Goal: Task Accomplishment & Management: Use online tool/utility

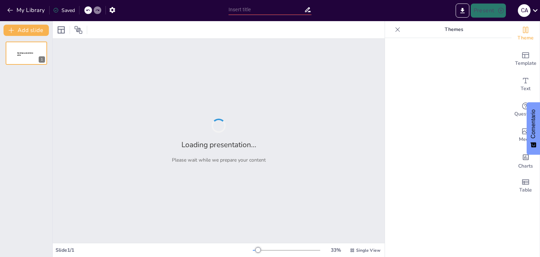
type input "profesional"
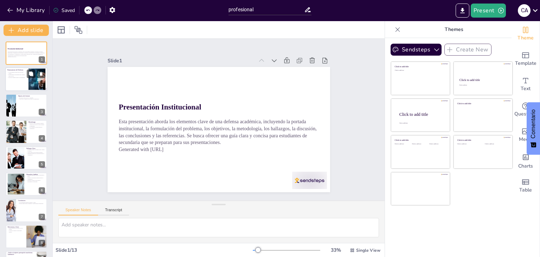
checkbox input "true"
click at [13, 87] on div at bounding box center [26, 80] width 42 height 24
type textarea "La claridad en la presentación del problema es fundamental, ya que permite al p…"
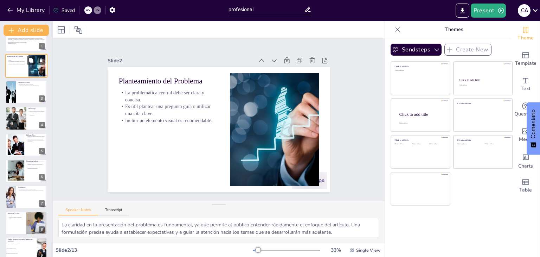
checkbox input "true"
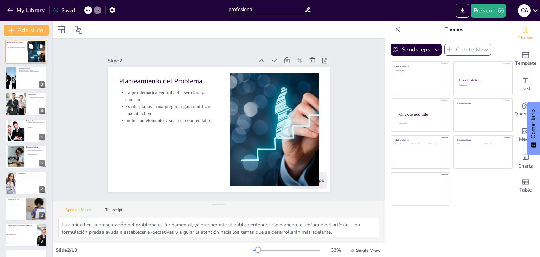
scroll to position [28, 0]
click at [15, 75] on div at bounding box center [11, 77] width 32 height 24
type textarea "La especificidad en la formulación del objetivo es esencial para que el público…"
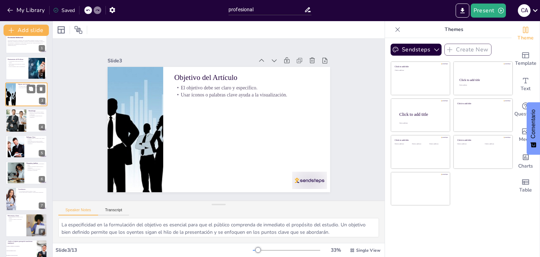
scroll to position [14, 0]
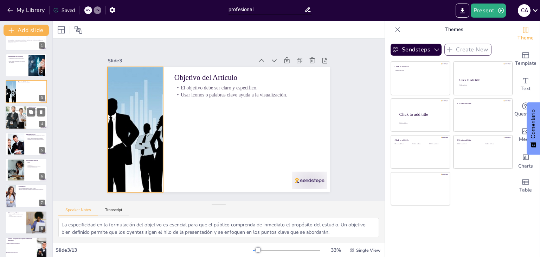
checkbox input "true"
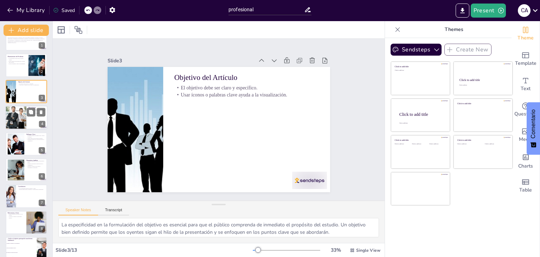
click at [24, 110] on div at bounding box center [16, 118] width 36 height 24
type textarea "Es fundamental que el público entienda qué tipo de revisión se ha realizado, ya…"
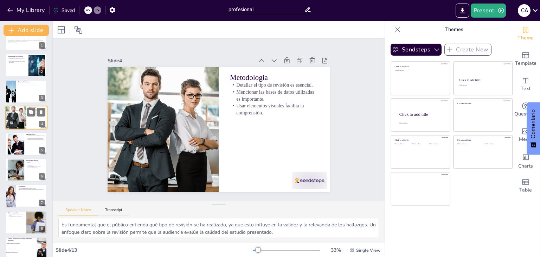
scroll to position [0, 0]
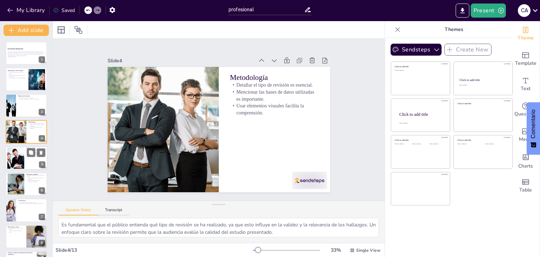
checkbox input "true"
click at [20, 159] on div at bounding box center [16, 157] width 32 height 21
type textarea "La claridad en la presentación de los hallazgos es vital para que el público pu…"
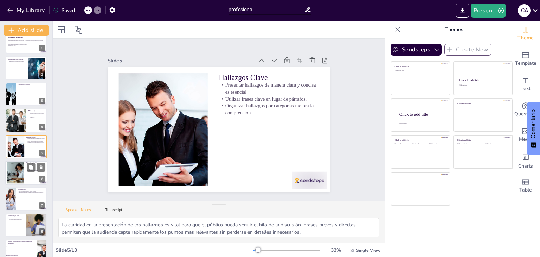
checkbox input "true"
click at [20, 172] on div at bounding box center [16, 172] width 32 height 21
type textarea "Es esencial que la discusión no solo se centre en lo que se ha encontrado, sino…"
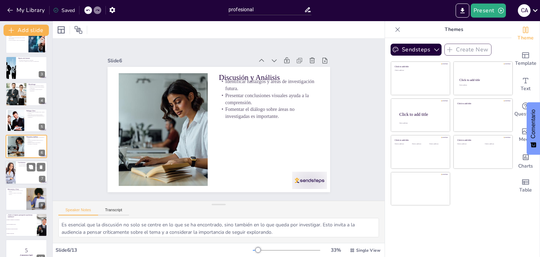
checkbox input "true"
click at [21, 181] on div at bounding box center [26, 173] width 42 height 24
type textarea "La claridad en las conclusiones es crucial, ya que es el último mensaje que se …"
checkbox input "true"
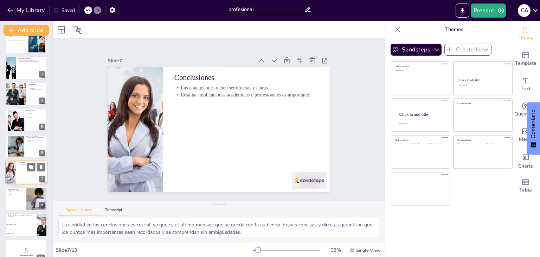
scroll to position [64, 0]
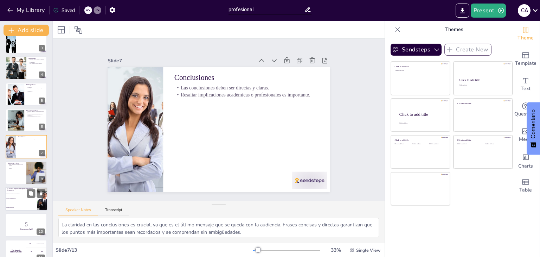
checkbox input "true"
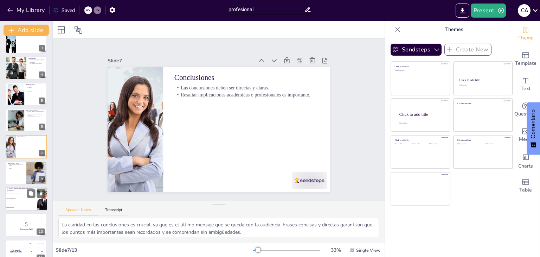
checkbox input "true"
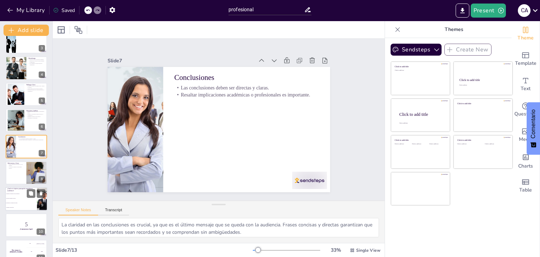
checkbox input "true"
click at [19, 197] on li "Hacer un resumen del artículo" at bounding box center [21, 198] width 32 height 5
type textarea "La respuesta correcta es "Comunicar la relevancia del trabajo". En la diapositi…"
checkbox input "true"
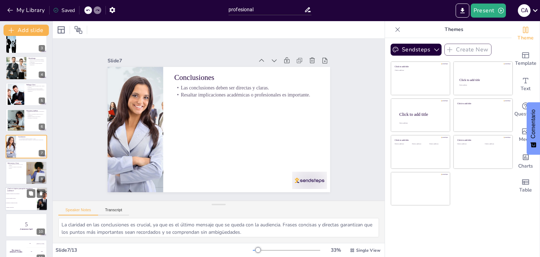
checkbox input "true"
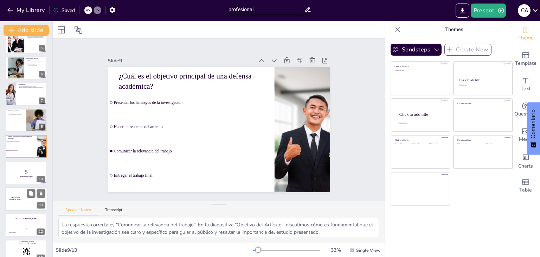
checkbox input "true"
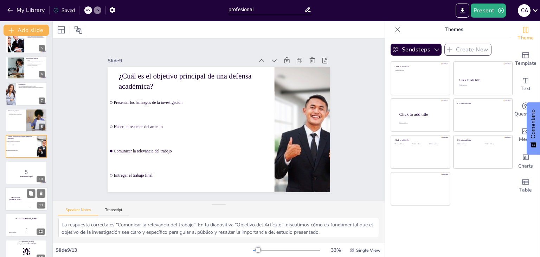
checkbox input "true"
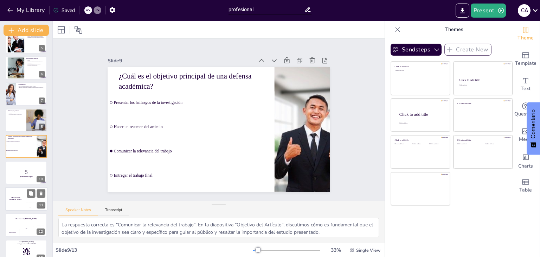
checkbox input "true"
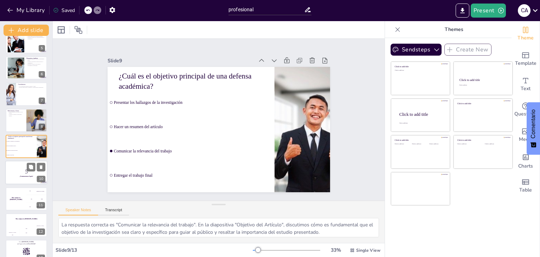
checkbox input "true"
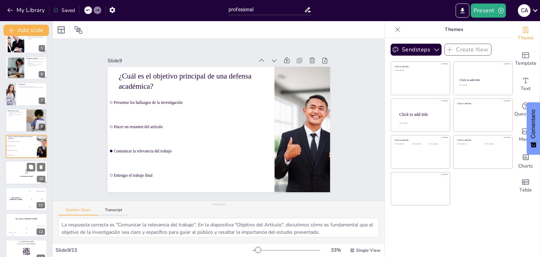
checkbox input "true"
click at [20, 172] on p "5" at bounding box center [26, 172] width 38 height 8
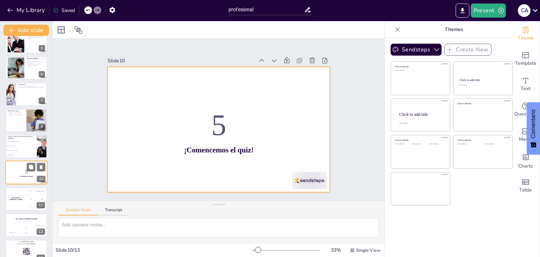
scroll to position [128, 0]
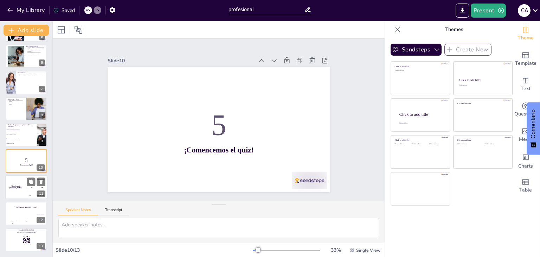
click at [18, 193] on div "The winner is [PERSON_NAME]" at bounding box center [15, 187] width 21 height 24
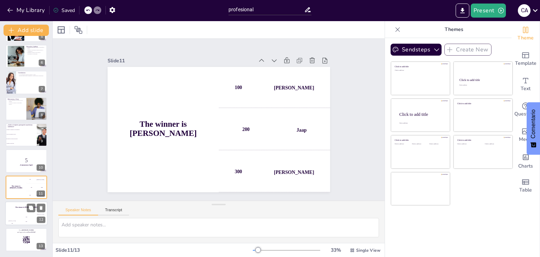
click at [21, 209] on div "The winner is [PERSON_NAME]" at bounding box center [26, 207] width 42 height 12
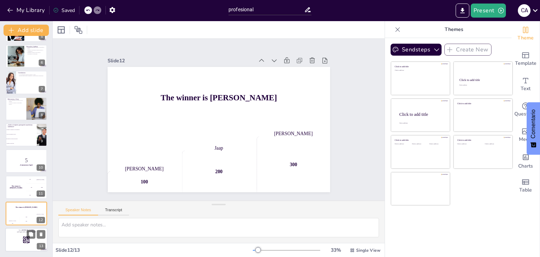
click at [17, 237] on div at bounding box center [26, 240] width 42 height 24
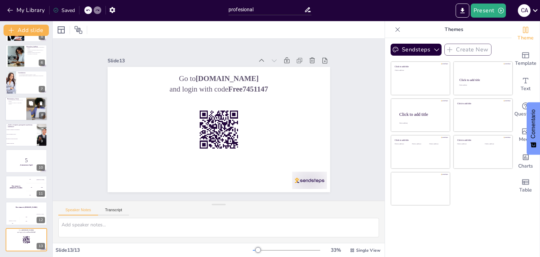
checkbox input "true"
click at [26, 104] on div at bounding box center [37, 109] width 36 height 24
type textarea "El formato APA es un estándar en la presentación de referencias académicas, y s…"
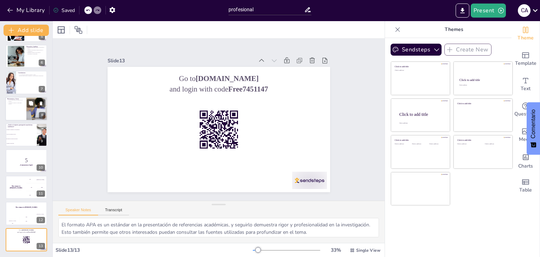
scroll to position [90, 0]
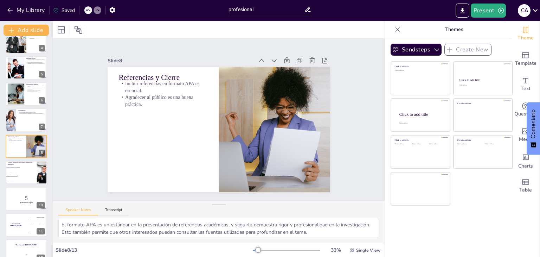
checkbox input "true"
